Goal: Navigation & Orientation: Find specific page/section

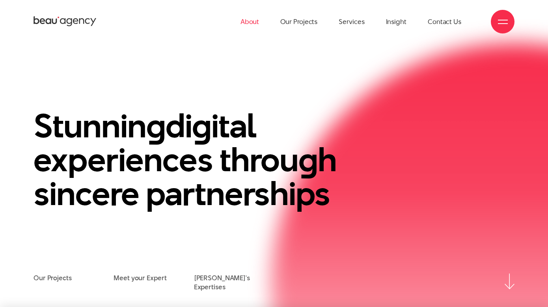
click at [244, 24] on link "About" at bounding box center [249, 21] width 19 height 43
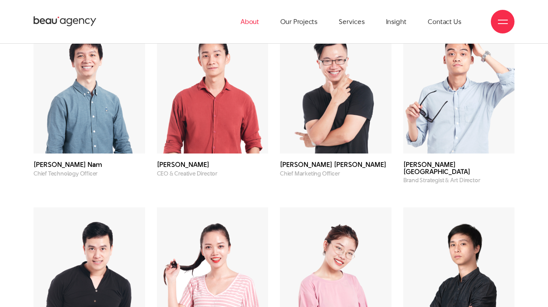
scroll to position [2114, 0]
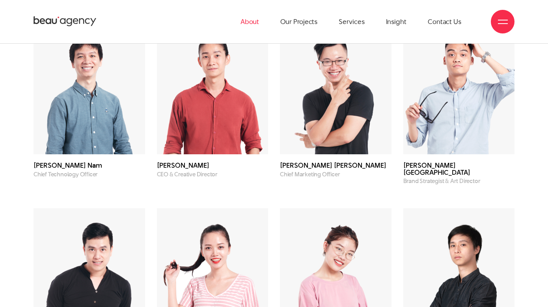
click at [329, 149] on img at bounding box center [336, 88] width 112 height 134
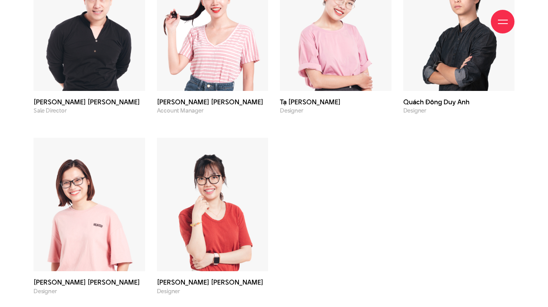
scroll to position [2366, 0]
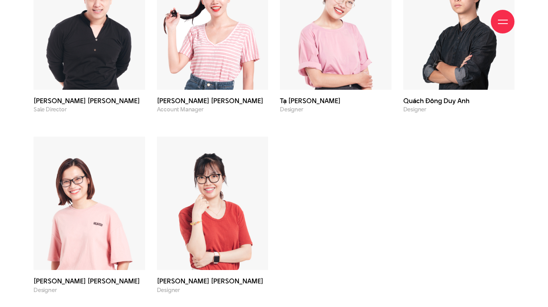
click at [237, 205] on img at bounding box center [213, 204] width 112 height 134
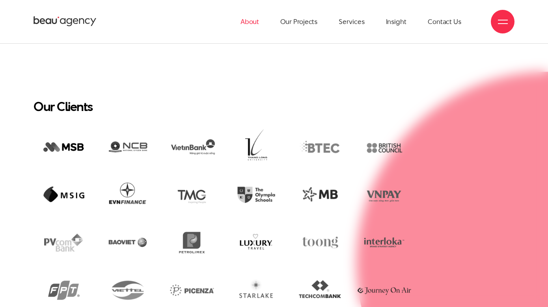
scroll to position [1602, 0]
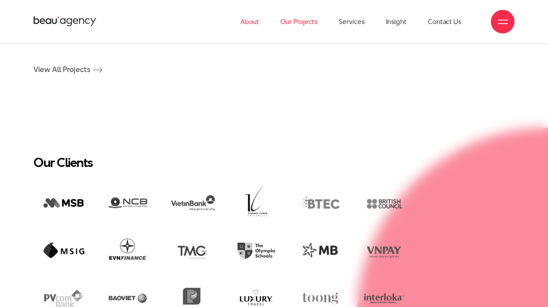
click at [301, 23] on link "Our Projects" at bounding box center [298, 21] width 37 height 43
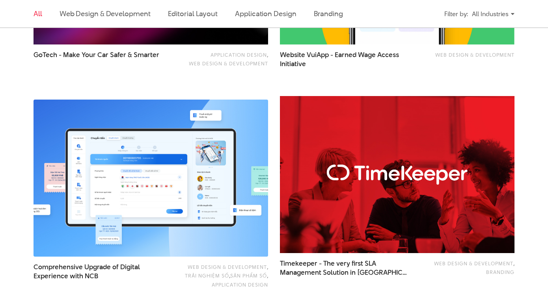
scroll to position [1035, 0]
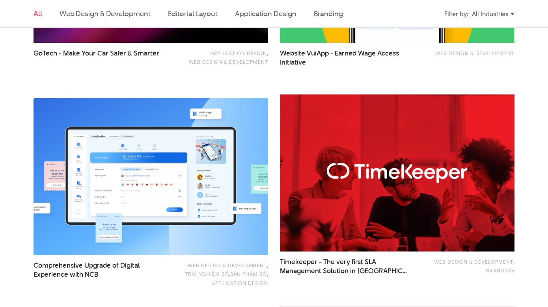
click at [369, 191] on img at bounding box center [397, 173] width 258 height 173
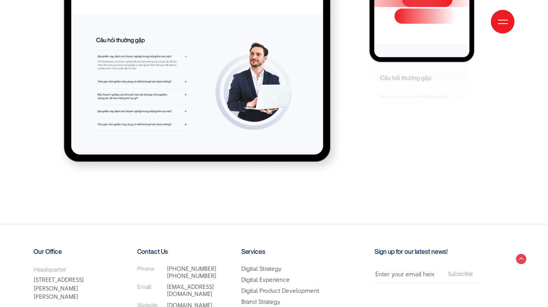
scroll to position [5222, 0]
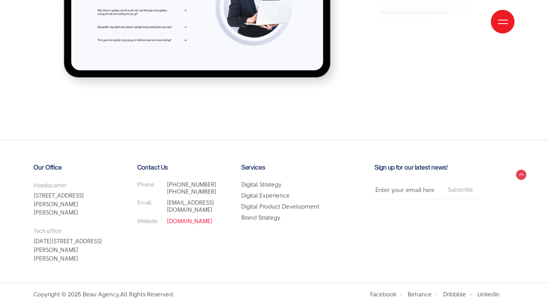
click at [169, 224] on link "[DOMAIN_NAME]" at bounding box center [190, 221] width 46 height 8
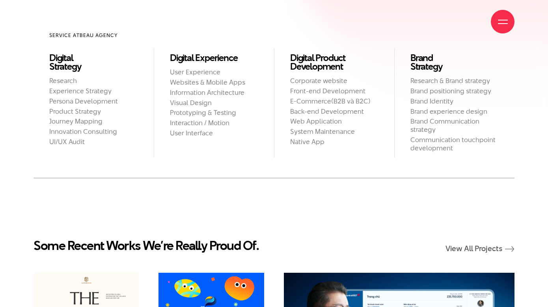
scroll to position [936, 0]
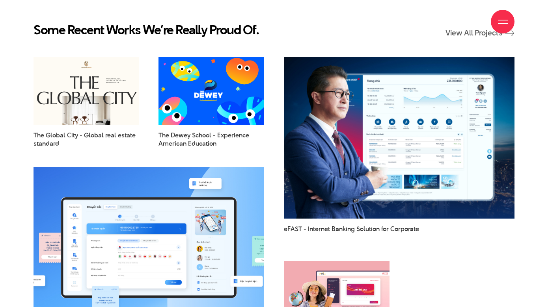
click at [210, 85] on img at bounding box center [211, 91] width 116 height 75
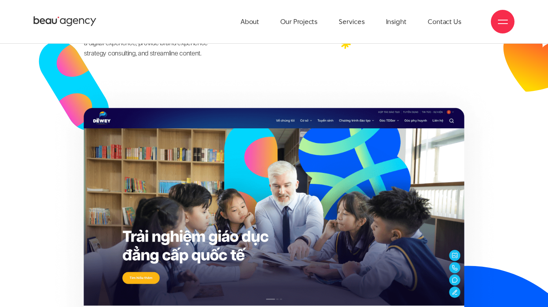
scroll to position [138, 0]
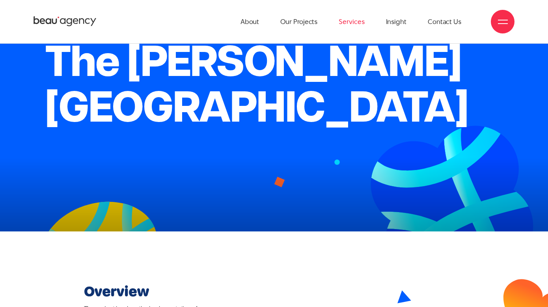
click at [358, 24] on link "Services" at bounding box center [351, 21] width 26 height 43
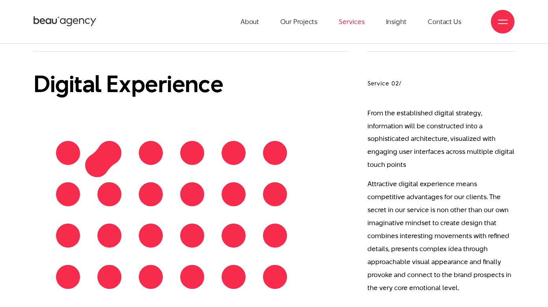
scroll to position [777, 0]
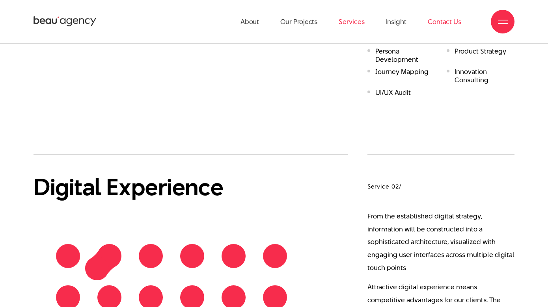
click at [434, 25] on link "Contact Us" at bounding box center [444, 21] width 33 height 43
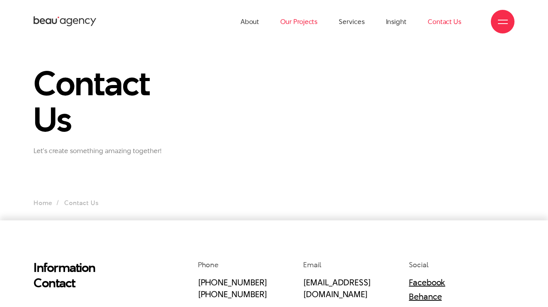
click at [296, 21] on link "Our Projects" at bounding box center [298, 21] width 37 height 43
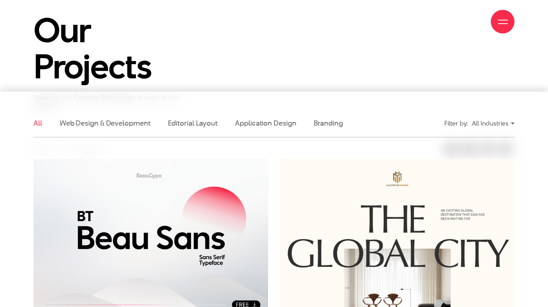
scroll to position [228, 0]
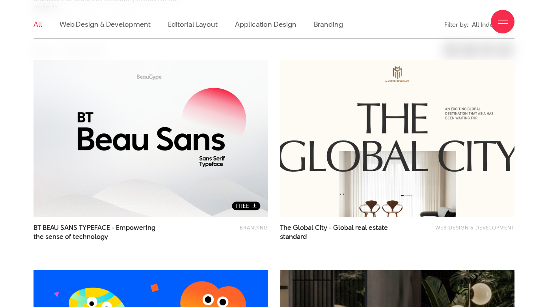
click at [354, 157] on img at bounding box center [397, 138] width 258 height 173
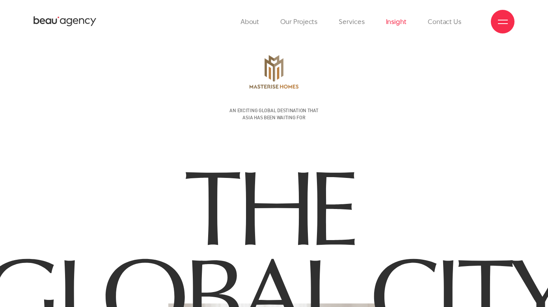
click at [403, 24] on link "Insight" at bounding box center [396, 21] width 20 height 43
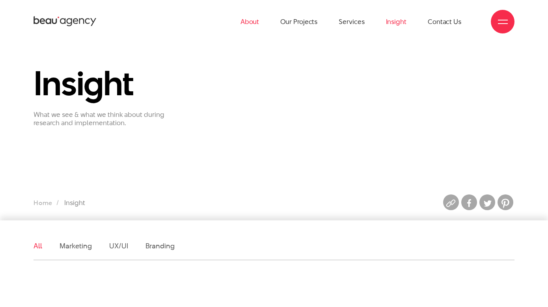
click at [249, 22] on link "About" at bounding box center [249, 21] width 19 height 43
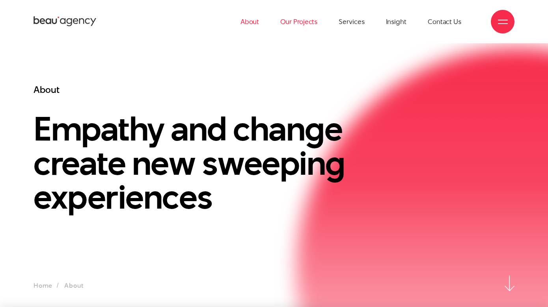
click at [306, 30] on link "Our Projects" at bounding box center [298, 21] width 37 height 43
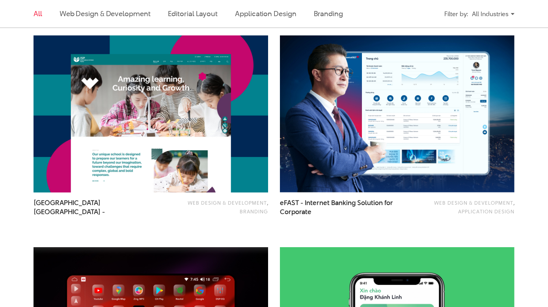
scroll to position [787, 0]
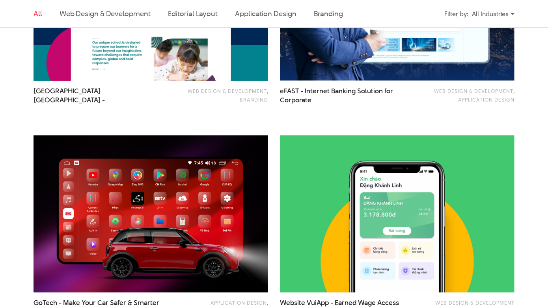
click at [194, 232] on img at bounding box center [151, 214] width 258 height 173
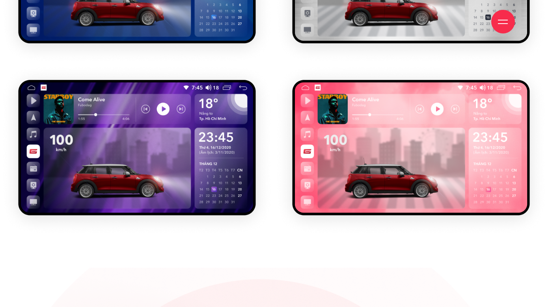
scroll to position [4368, 0]
